Goal: Task Accomplishment & Management: Use online tool/utility

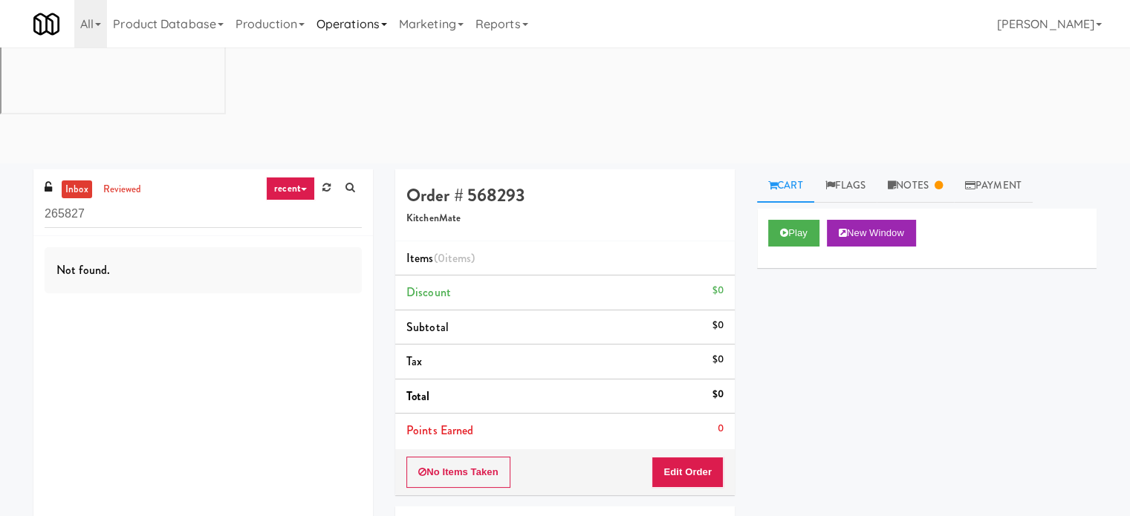
drag, startPoint x: 345, startPoint y: 20, endPoint x: 354, endPoint y: 32, distance: 15.3
click at [345, 20] on link "Operations" at bounding box center [352, 24] width 82 height 48
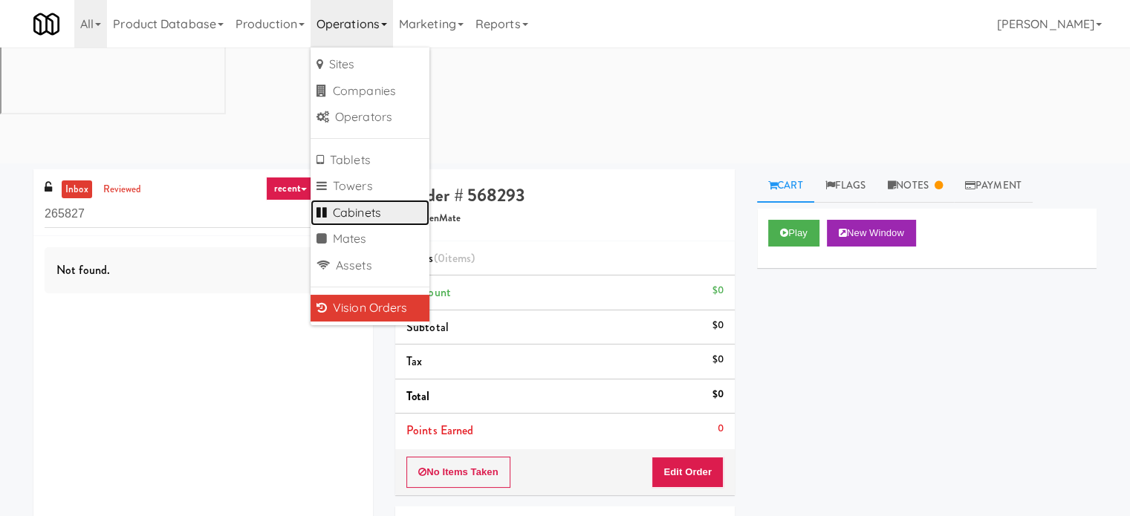
click at [355, 213] on link "Cabinets" at bounding box center [370, 213] width 119 height 27
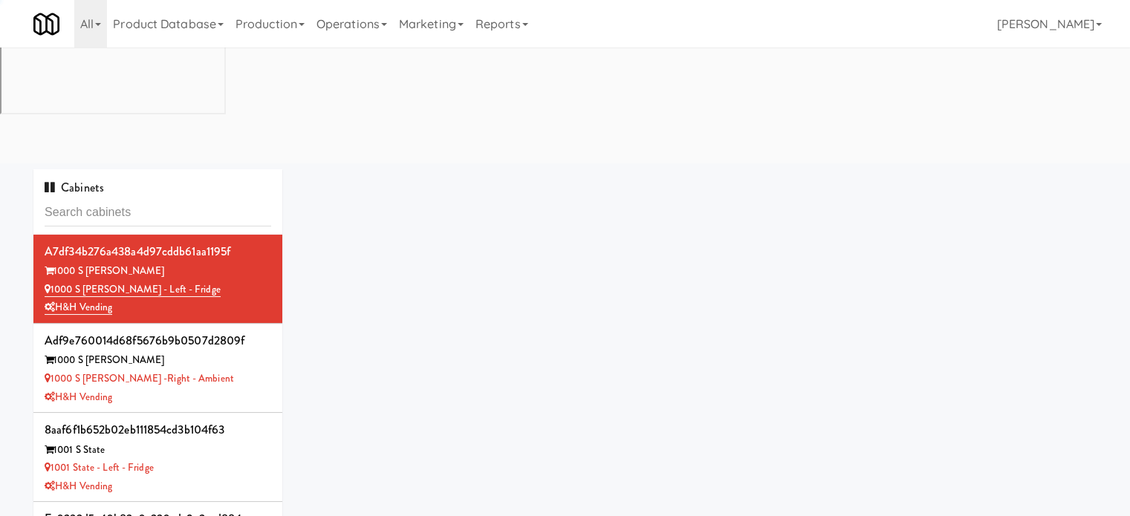
click at [169, 199] on input "text" at bounding box center [158, 212] width 227 height 27
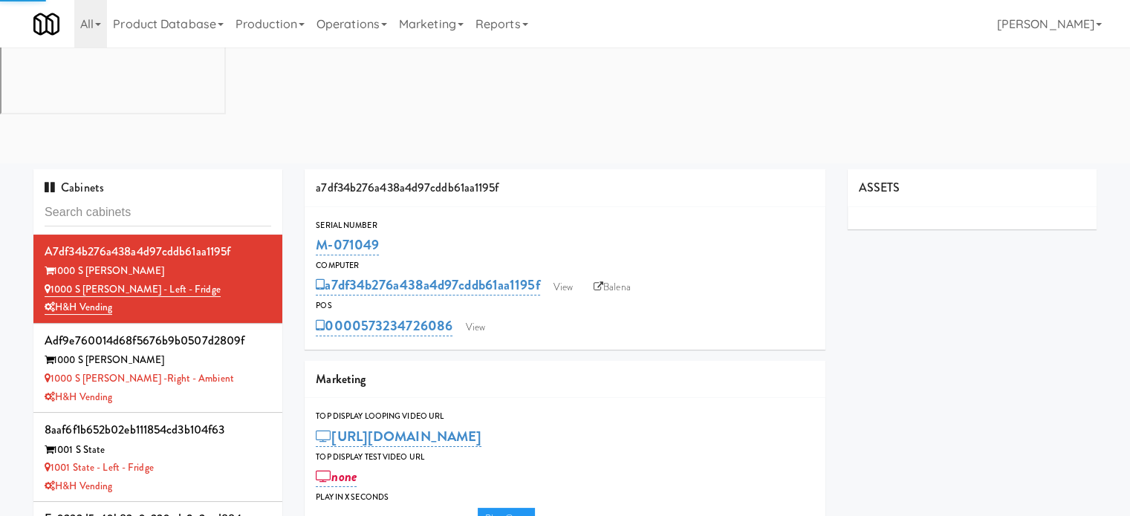
type input "3"
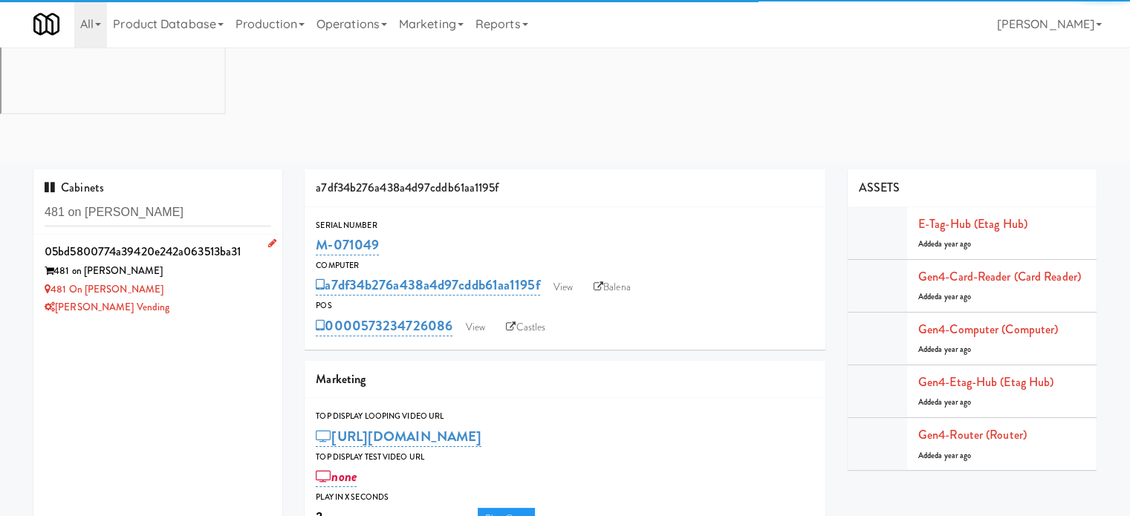
type input "481 on [PERSON_NAME]"
click at [211, 281] on div "481 on [PERSON_NAME]" at bounding box center [158, 290] width 227 height 19
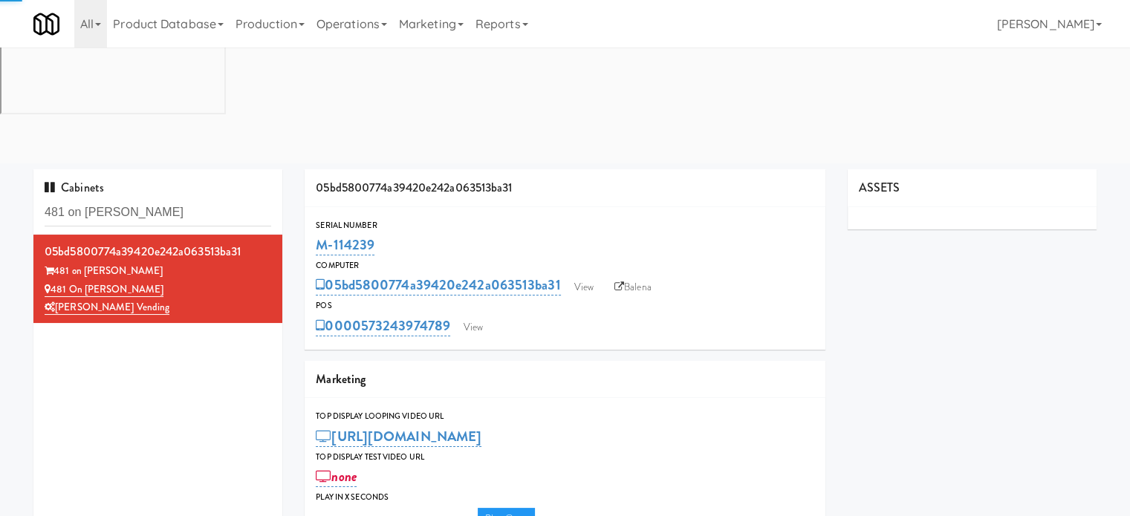
type input "3"
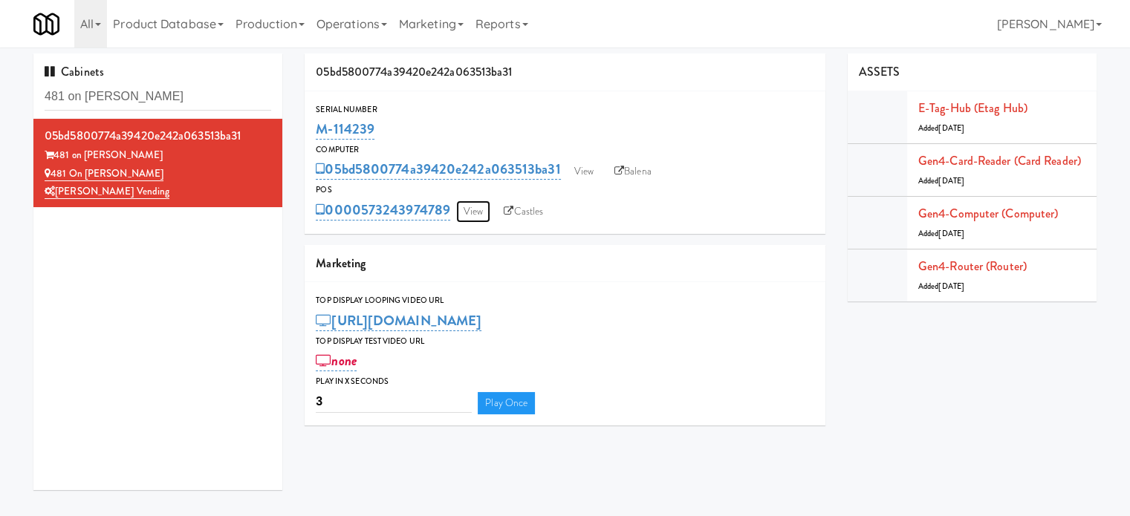
drag, startPoint x: 465, startPoint y: 213, endPoint x: 479, endPoint y: 207, distance: 15.0
click at [465, 212] on link "View" at bounding box center [473, 212] width 34 height 22
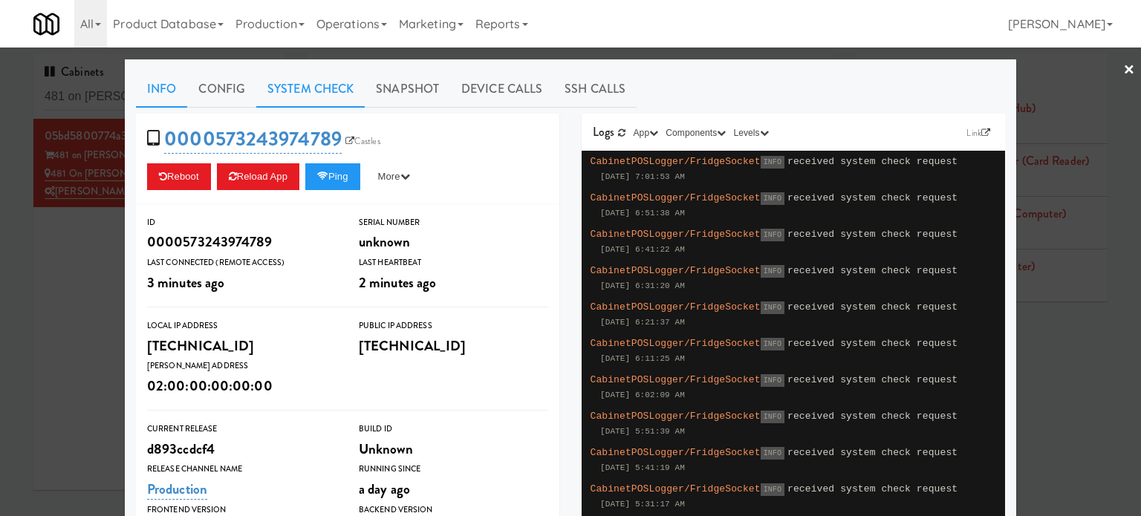
click at [309, 93] on link "System Check" at bounding box center [310, 89] width 108 height 37
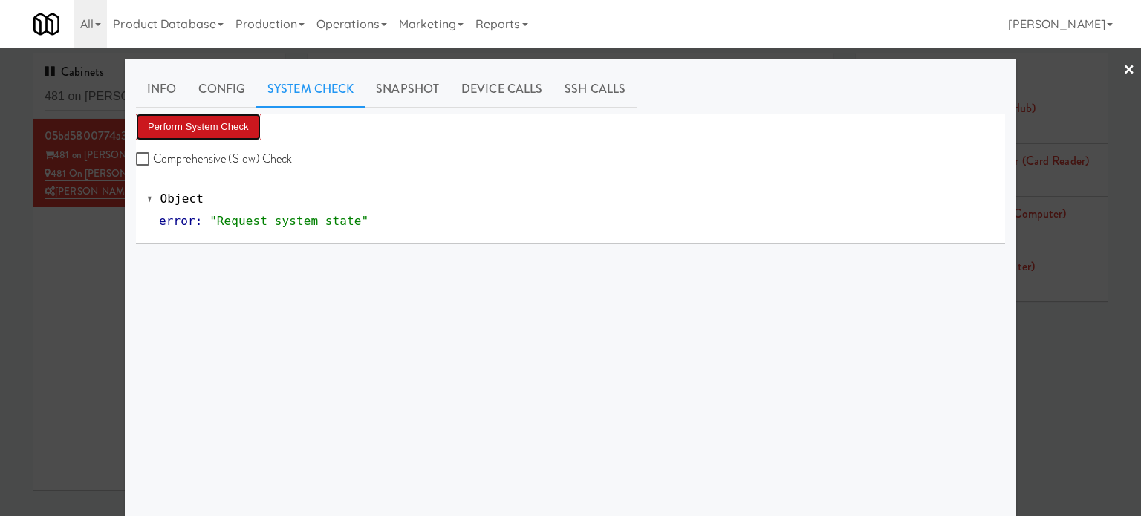
click at [211, 126] on button "Perform System Check" at bounding box center [198, 127] width 125 height 27
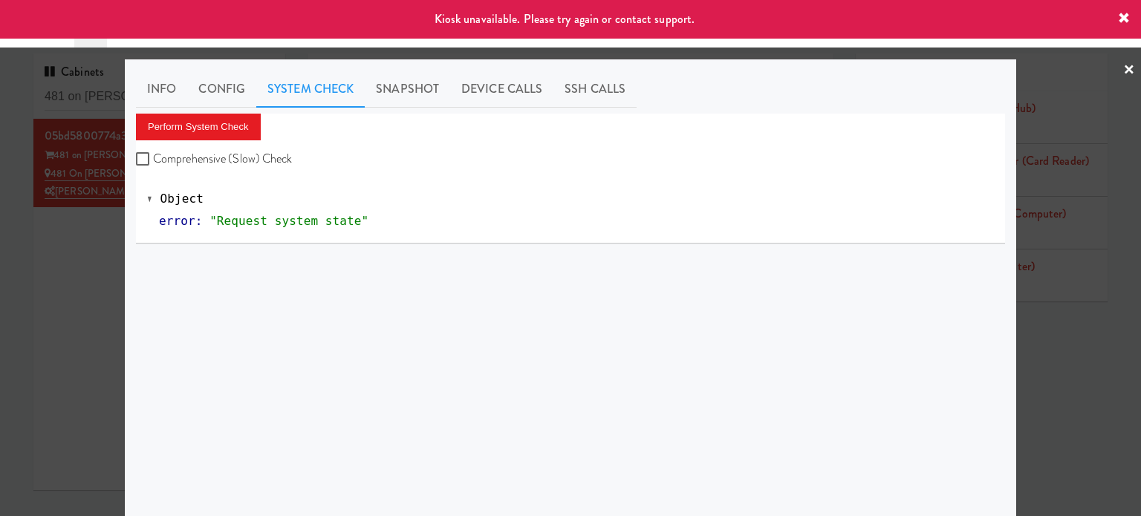
click at [34, 216] on div at bounding box center [570, 258] width 1141 height 516
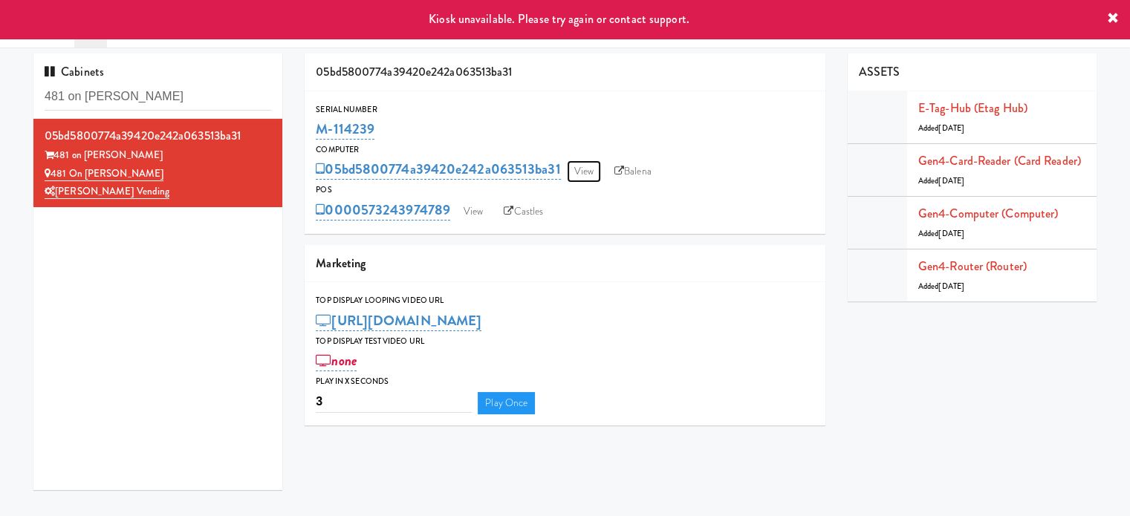
drag, startPoint x: 577, startPoint y: 169, endPoint x: 551, endPoint y: 157, distance: 28.6
click at [577, 169] on link "View" at bounding box center [584, 172] width 34 height 22
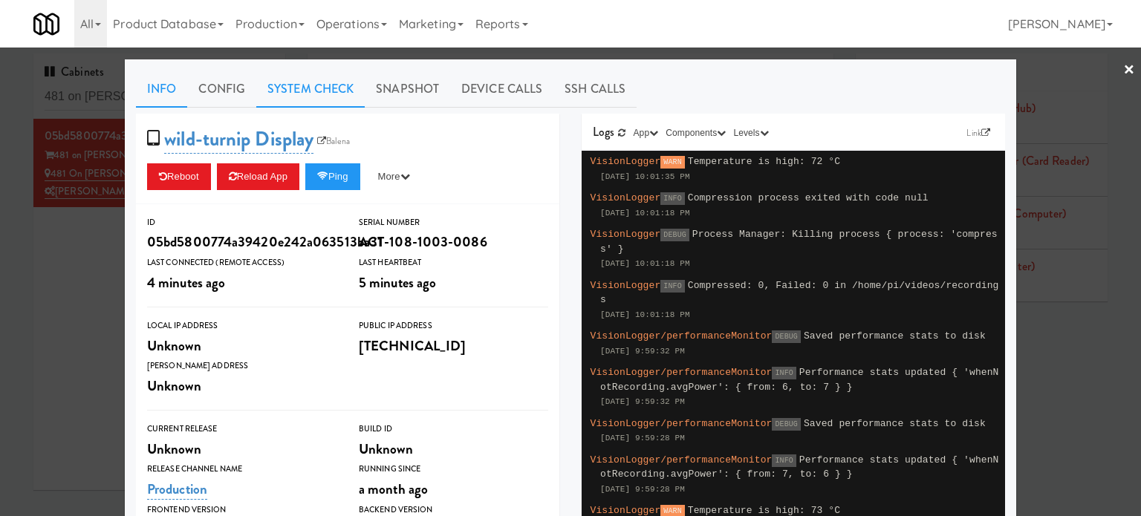
click at [322, 85] on link "System Check" at bounding box center [310, 89] width 108 height 37
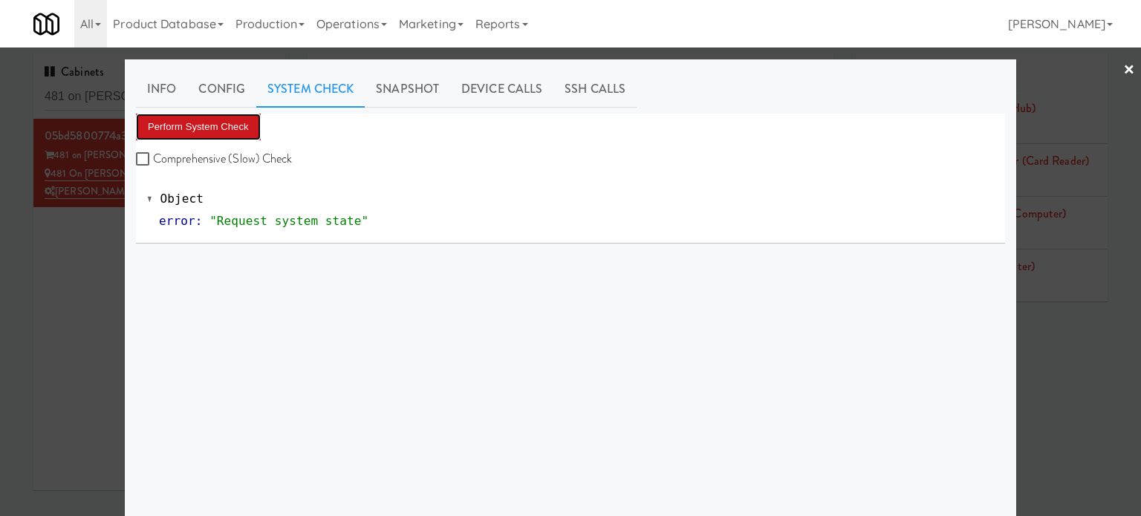
click at [206, 129] on button "Perform System Check" at bounding box center [198, 127] width 125 height 27
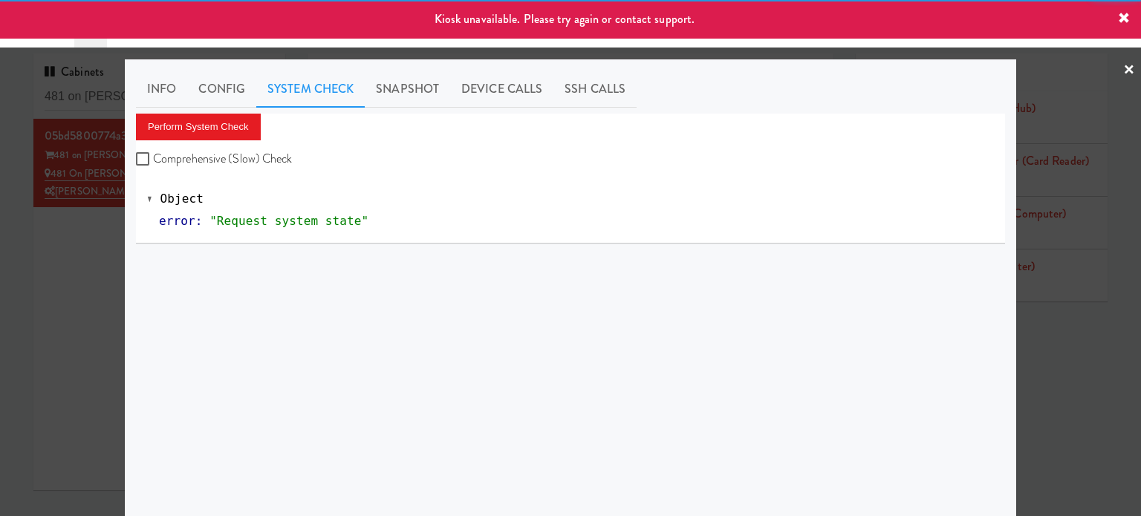
click at [46, 312] on div at bounding box center [570, 258] width 1141 height 516
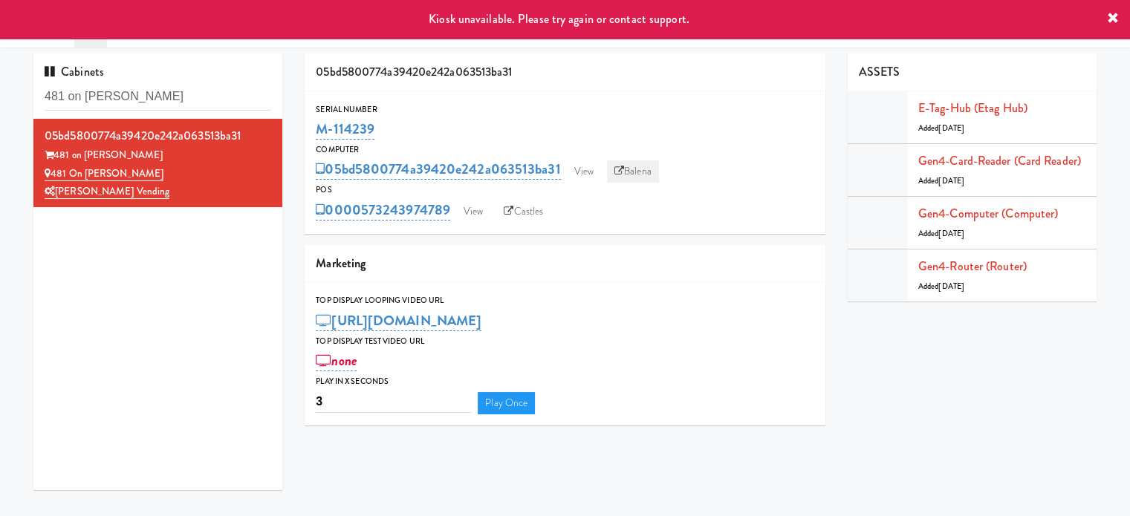
click at [624, 167] on icon at bounding box center [620, 171] width 10 height 10
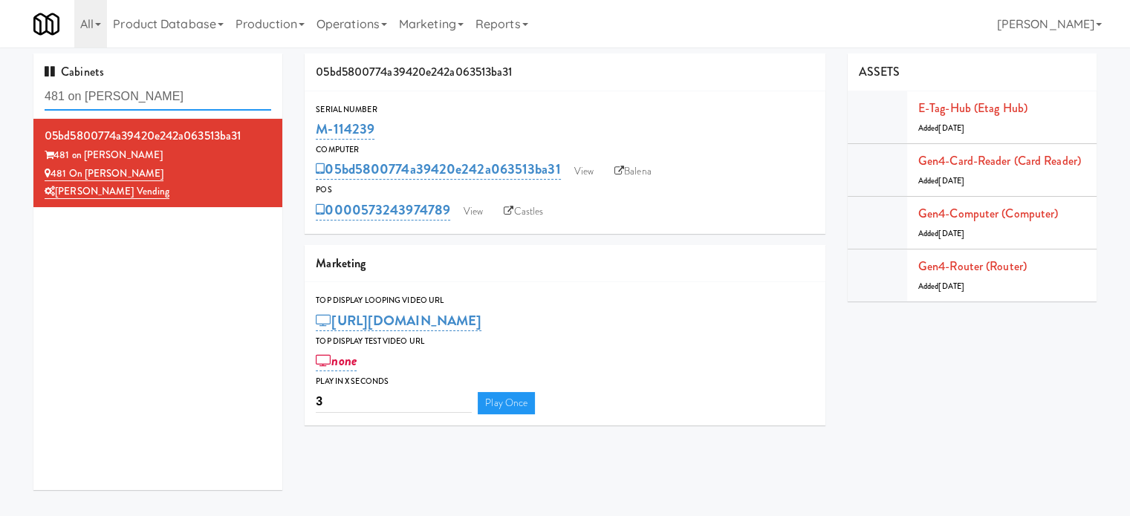
click at [178, 94] on input "481 on [PERSON_NAME]" at bounding box center [158, 96] width 227 height 27
paste input "Avant HP - Cooler - Left"
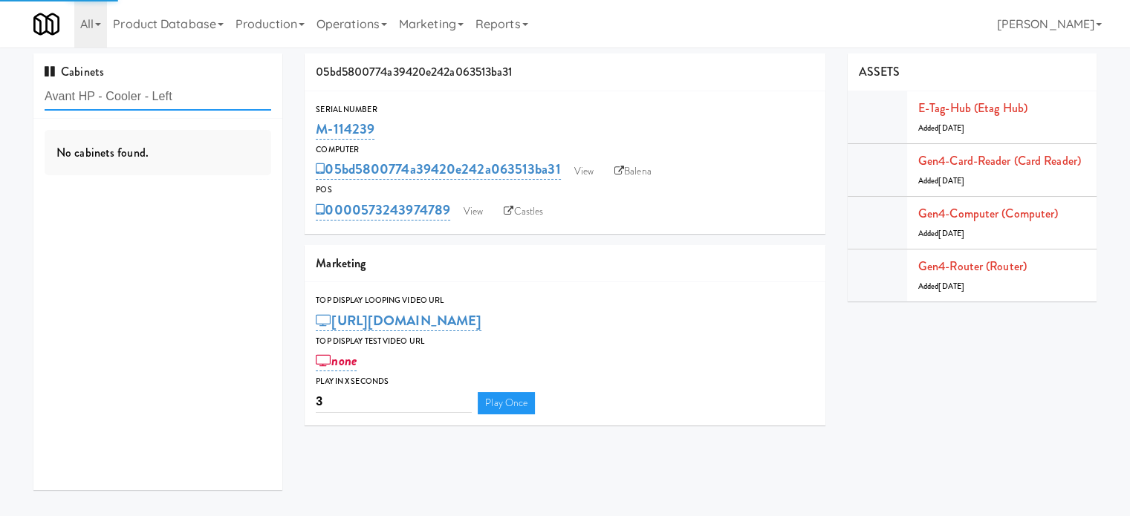
type input "Avant HP - Cooler - Left"
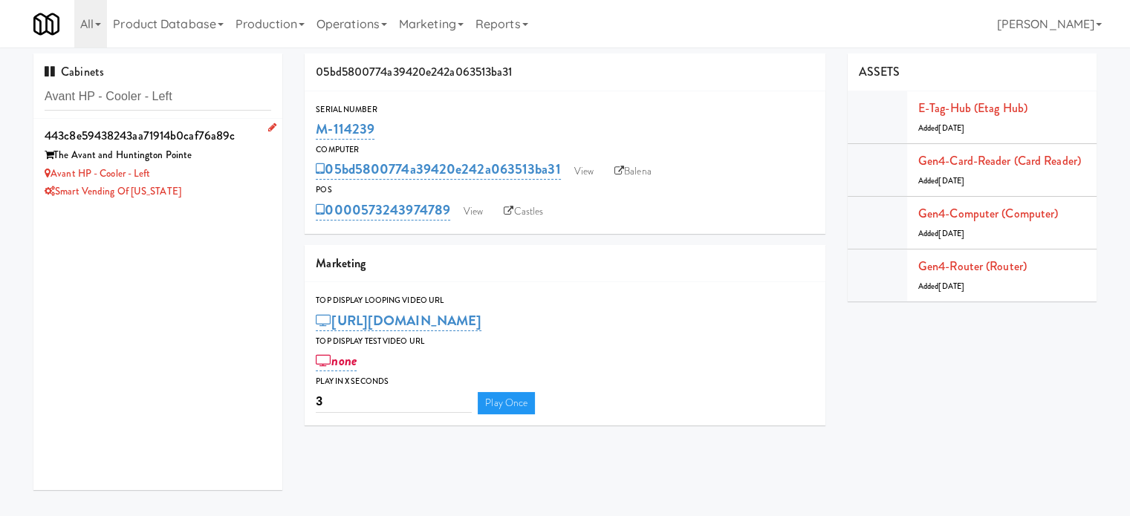
drag, startPoint x: 198, startPoint y: 223, endPoint x: 211, endPoint y: 190, distance: 36.0
click at [202, 218] on div "443c8e59438243aa71914b0caf76a89c The Avant and Huntington Pointe Avant HP - Coo…" at bounding box center [157, 305] width 249 height 372
click at [211, 195] on div "Smart Vending of [US_STATE]" at bounding box center [158, 192] width 227 height 19
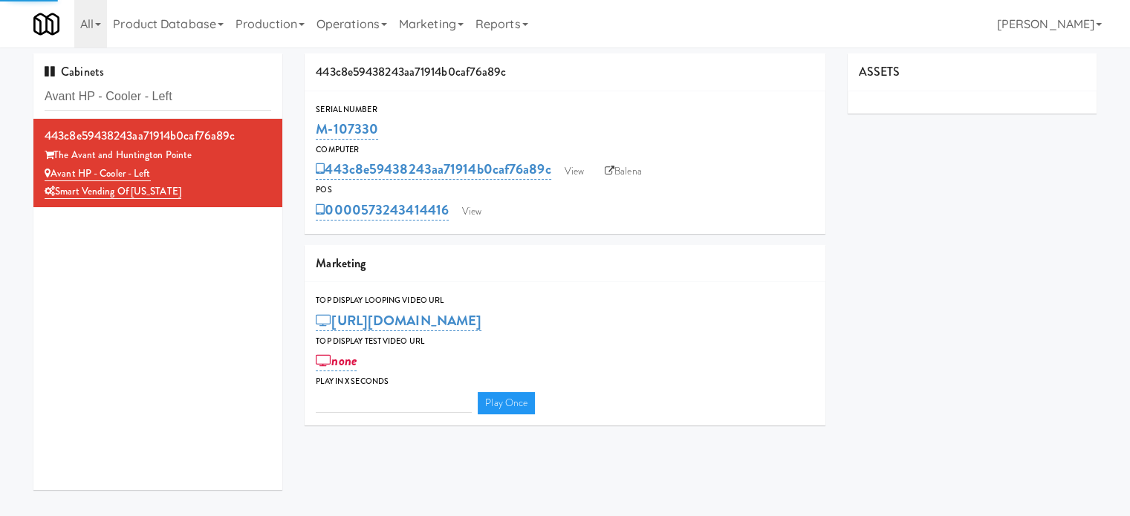
type input "3"
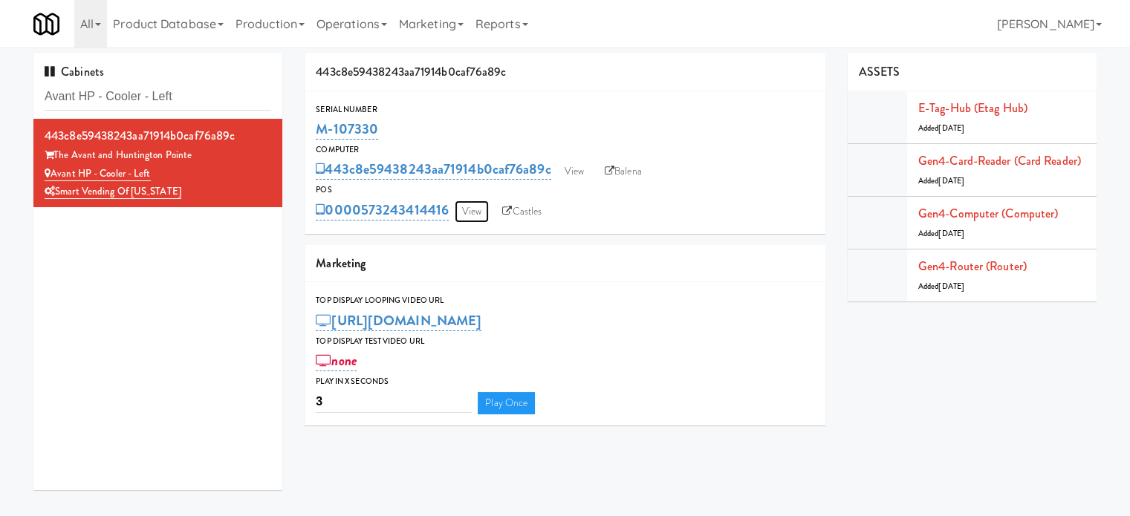
click at [476, 212] on link "View" at bounding box center [472, 212] width 34 height 22
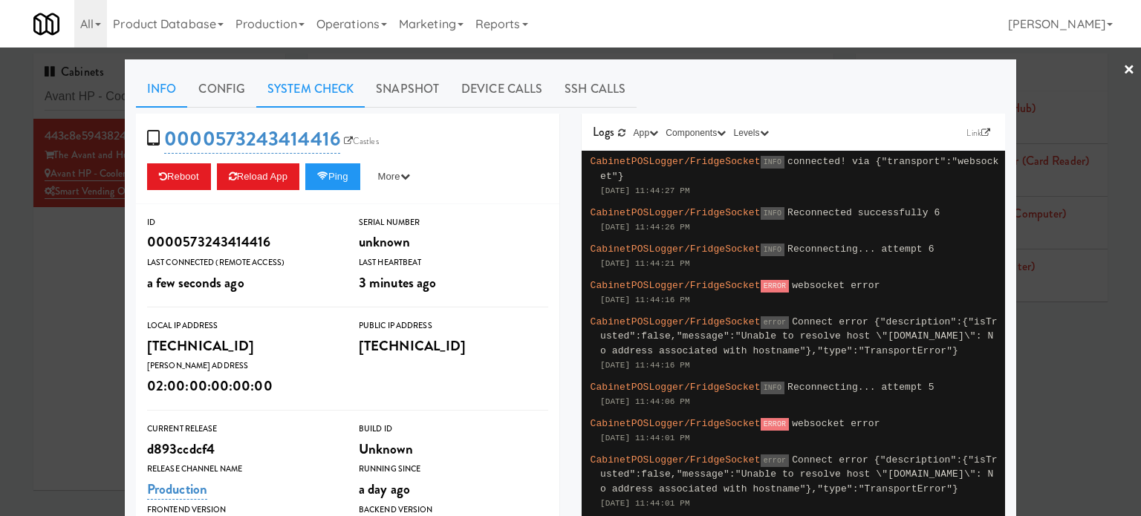
click at [317, 87] on link "System Check" at bounding box center [310, 89] width 108 height 37
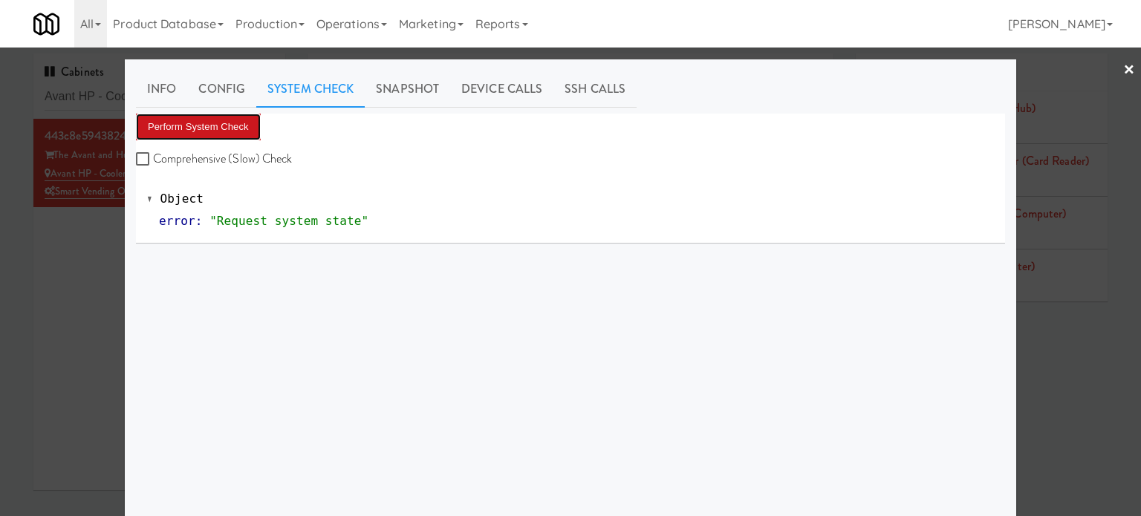
click at [223, 128] on button "Perform System Check" at bounding box center [198, 127] width 125 height 27
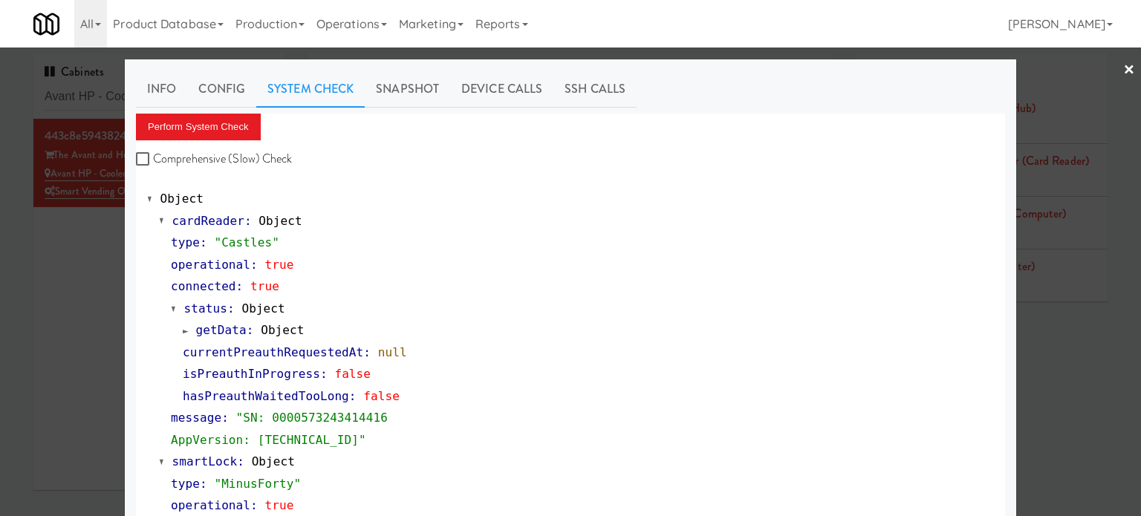
drag, startPoint x: 77, startPoint y: 337, endPoint x: 288, endPoint y: 172, distance: 267.3
click at [77, 338] on div at bounding box center [570, 258] width 1141 height 516
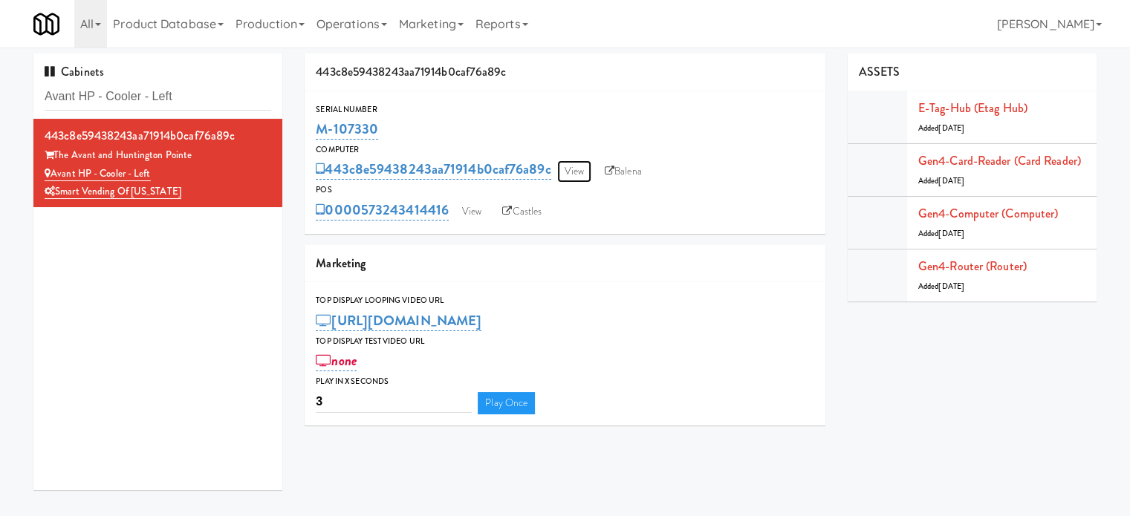
click at [574, 177] on link "View" at bounding box center [574, 172] width 34 height 22
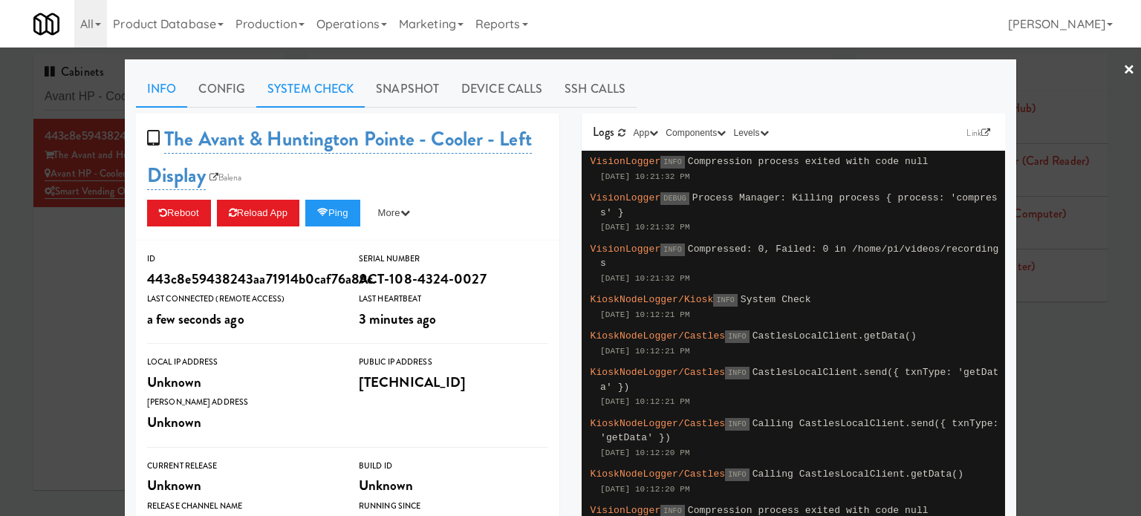
drag, startPoint x: 302, startPoint y: 88, endPoint x: 312, endPoint y: 86, distance: 10.6
click at [302, 90] on link "System Check" at bounding box center [310, 89] width 108 height 37
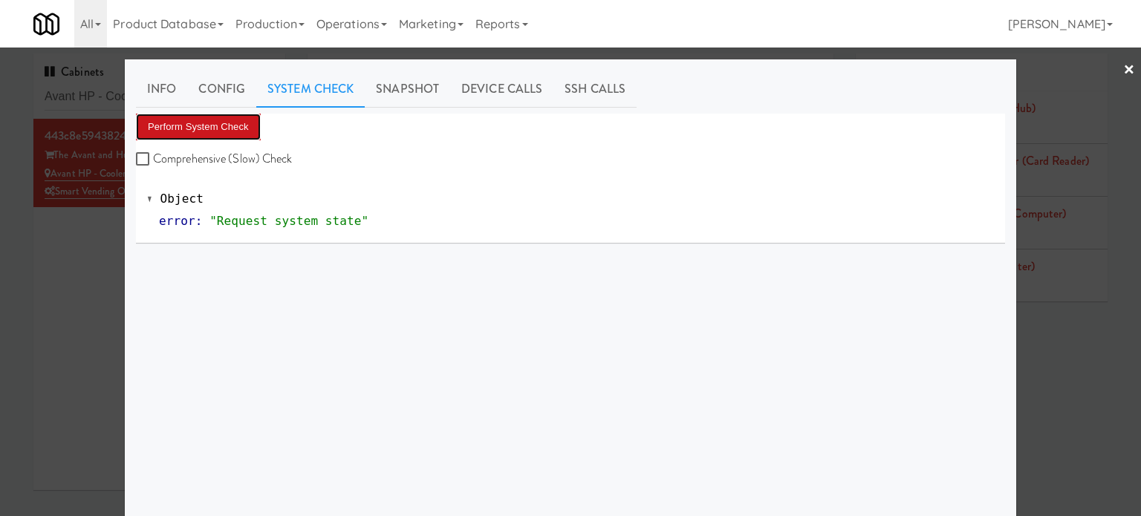
click at [228, 122] on button "Perform System Check" at bounding box center [198, 127] width 125 height 27
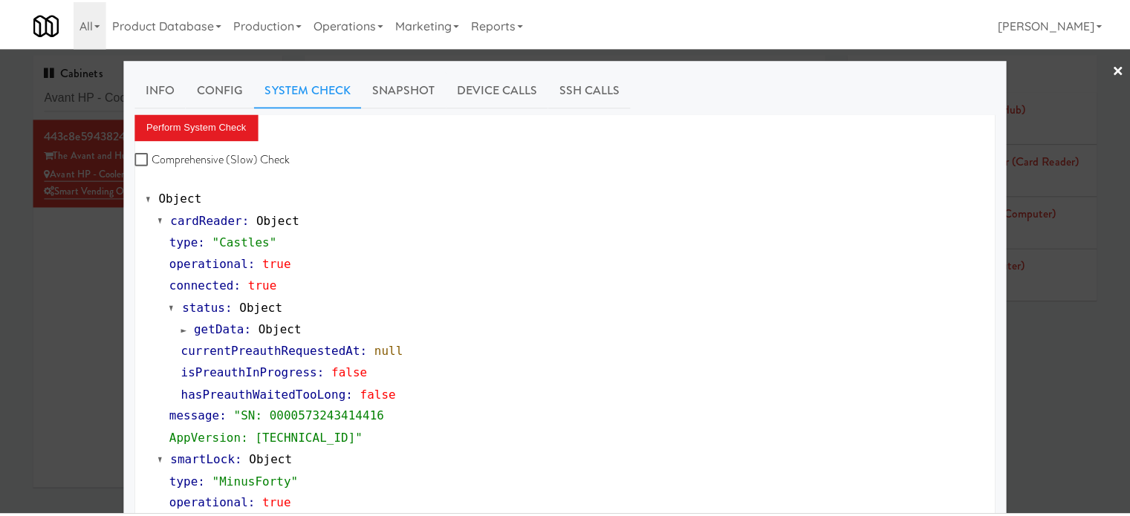
scroll to position [265, 0]
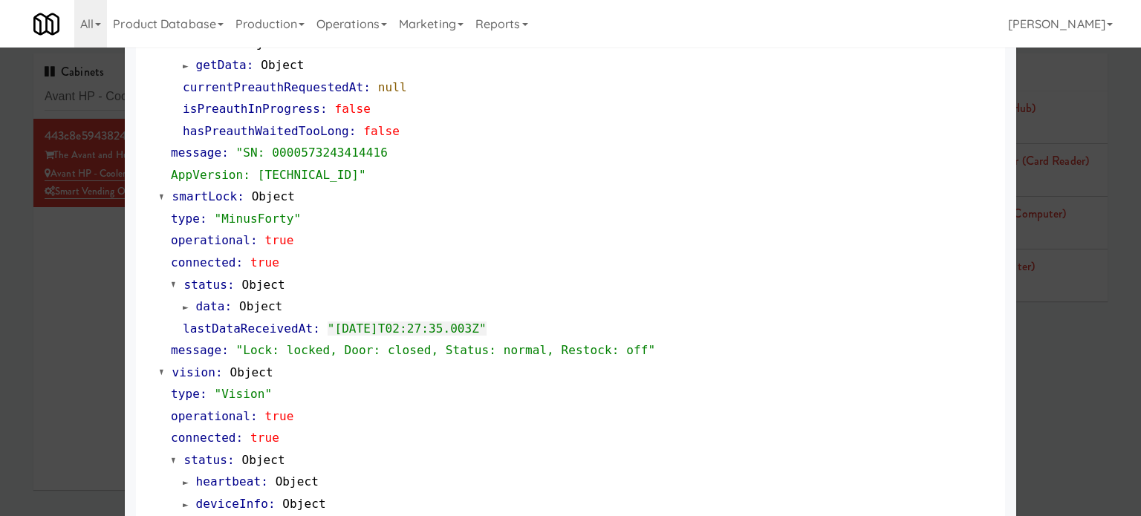
click at [52, 352] on div at bounding box center [570, 258] width 1141 height 516
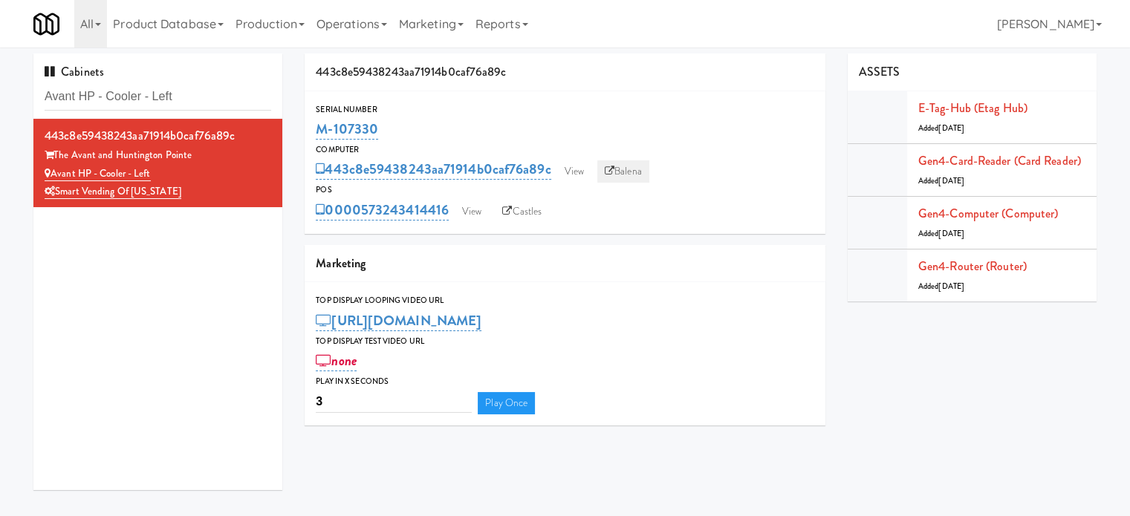
click at [632, 175] on link "Balena" at bounding box center [623, 172] width 52 height 22
